Goal: Information Seeking & Learning: Find specific fact

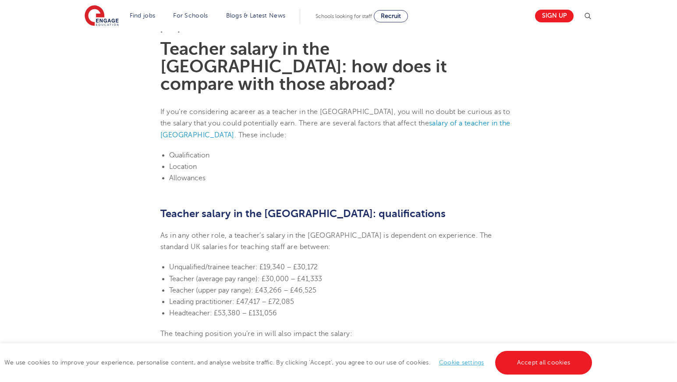
scroll to position [320, 0]
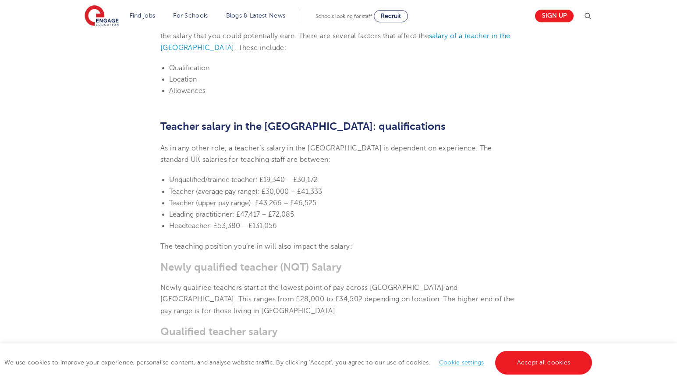
click at [230, 222] on span "Headteacher: £53,380 – £131,056" at bounding box center [223, 226] width 108 height 8
drag, startPoint x: 230, startPoint y: 207, endPoint x: 261, endPoint y: 214, distance: 31.8
click at [261, 220] on li "Headteacher: £53,380 – £131,056" at bounding box center [343, 225] width 348 height 11
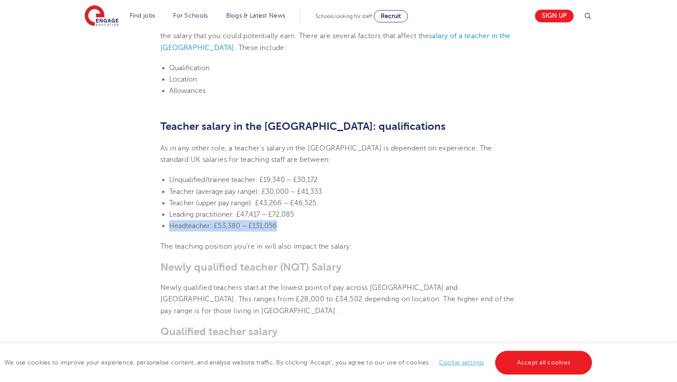
click at [261, 220] on li "Headteacher: £53,380 – £131,056" at bounding box center [343, 225] width 348 height 11
click at [215, 242] on span "The teaching position you’re in will also impact the salary:" at bounding box center [256, 246] width 192 height 8
click at [263, 174] on li "Unqualified/trainee teacher: £19,340 – £30,172" at bounding box center [343, 179] width 348 height 11
click at [267, 176] on span "Unqualified/trainee teacher: £19,340 – £30,172" at bounding box center [243, 180] width 149 height 8
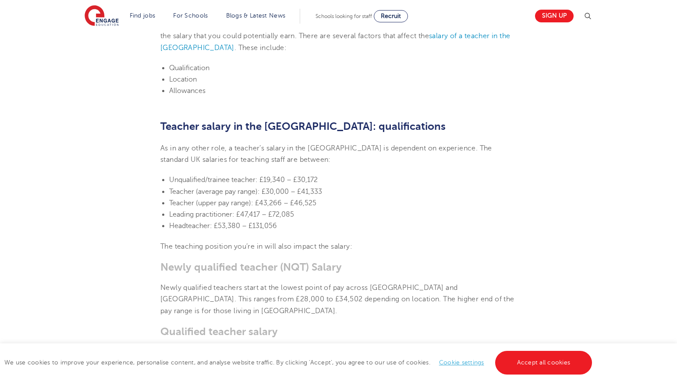
click at [281, 186] on li "Teacher (average pay range): £30,000 – £41,333" at bounding box center [343, 191] width 348 height 11
click at [279, 186] on li "Teacher (average pay range): £30,000 – £41,333" at bounding box center [343, 191] width 348 height 11
click at [292, 199] on span "Teacher (upper pay range): £43,266 – £46,525" at bounding box center [242, 203] width 147 height 8
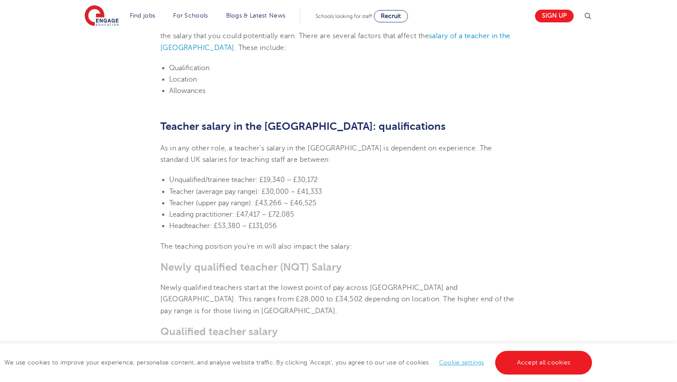
click at [277, 188] on span "Teacher (average pay range): £30,000 – £41,333" at bounding box center [245, 192] width 153 height 8
drag, startPoint x: 265, startPoint y: 175, endPoint x: 330, endPoint y: 175, distance: 65.3
click at [330, 186] on li "Teacher (average pay range): £30,000 – £41,333" at bounding box center [343, 191] width 348 height 11
copy span "£30,000 – £41,333"
